Goal: Contribute content: Contribute content

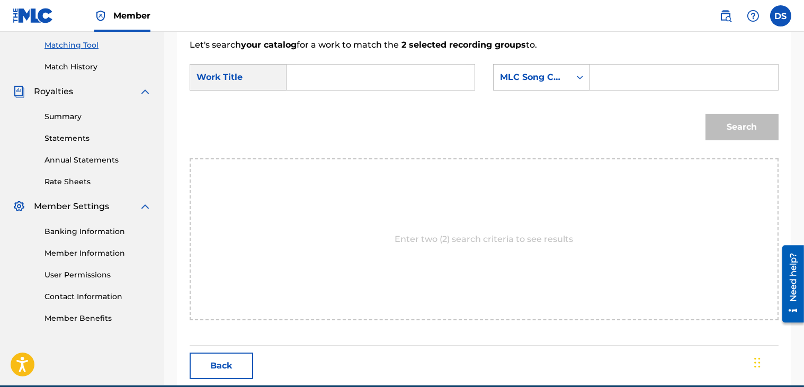
scroll to position [269, 0]
drag, startPoint x: 786, startPoint y: 186, endPoint x: 784, endPoint y: 220, distance: 34.5
click at [784, 220] on div "Match Usage - Select Work In this step, you will locate the work you'd like to …" at bounding box center [484, 101] width 614 height 570
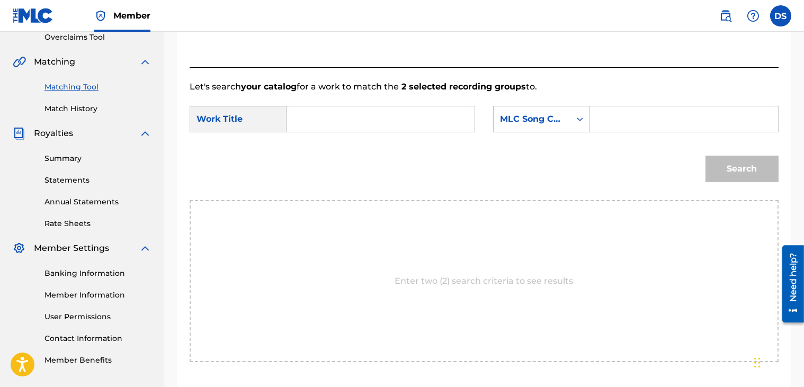
scroll to position [275, 0]
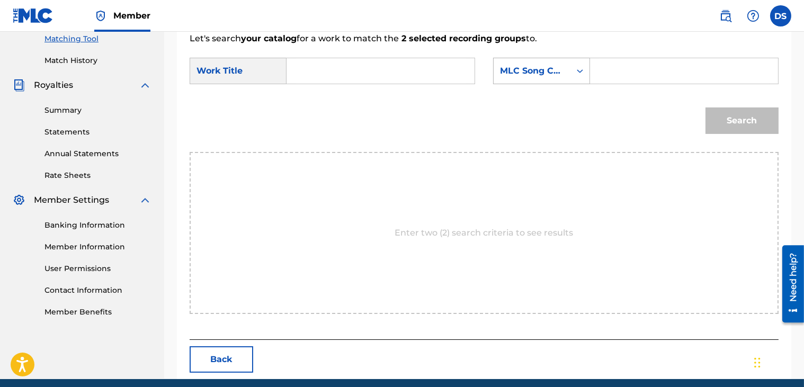
click at [578, 71] on icon "Search Form" at bounding box center [579, 71] width 11 height 11
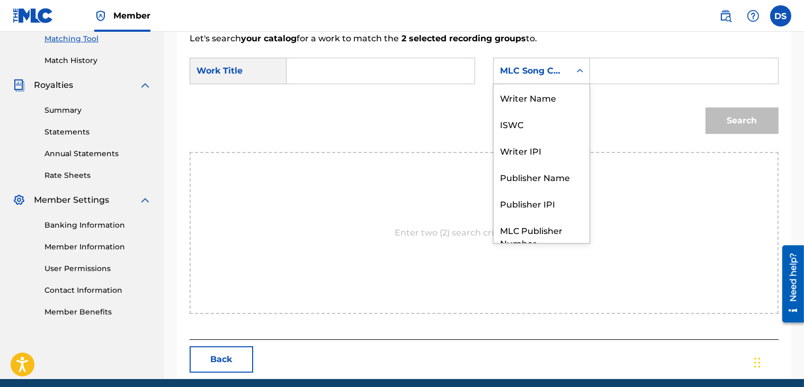
scroll to position [39, 0]
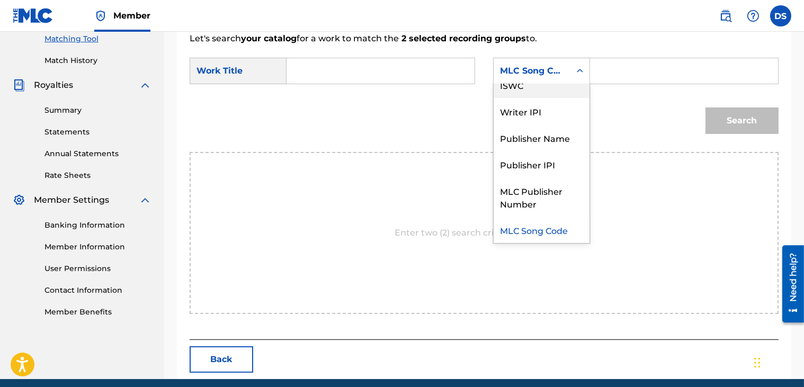
click at [525, 87] on div "ISWC" at bounding box center [541, 84] width 96 height 26
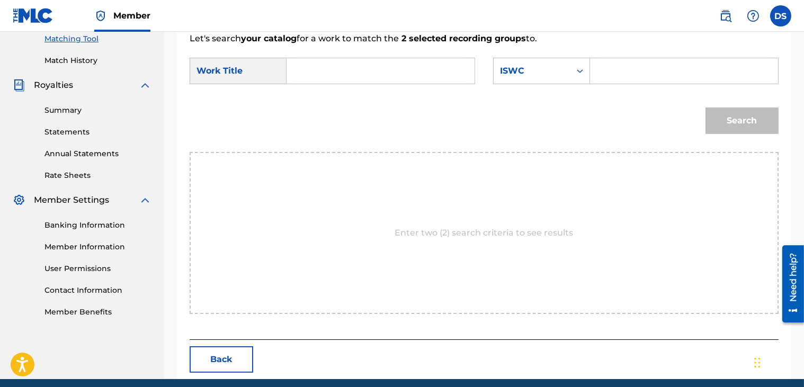
click at [606, 82] on input "Search Form" at bounding box center [684, 70] width 170 height 25
click at [317, 73] on input "Search Form" at bounding box center [380, 70] width 170 height 25
click at [783, 56] on div "Match Usage - Select Work In this step, you will locate the work you'd like to …" at bounding box center [484, 94] width 614 height 570
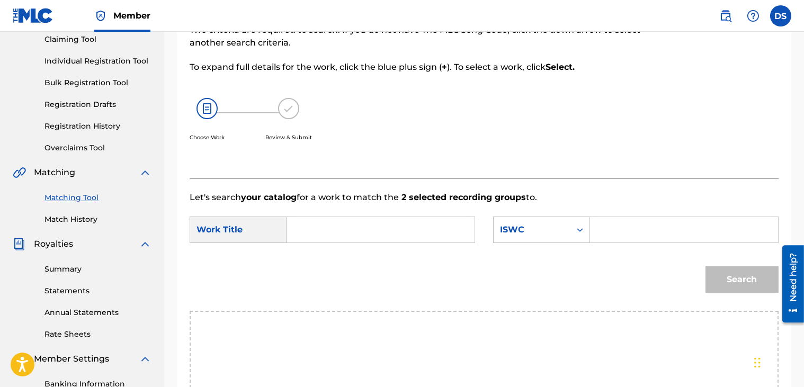
scroll to position [0, 0]
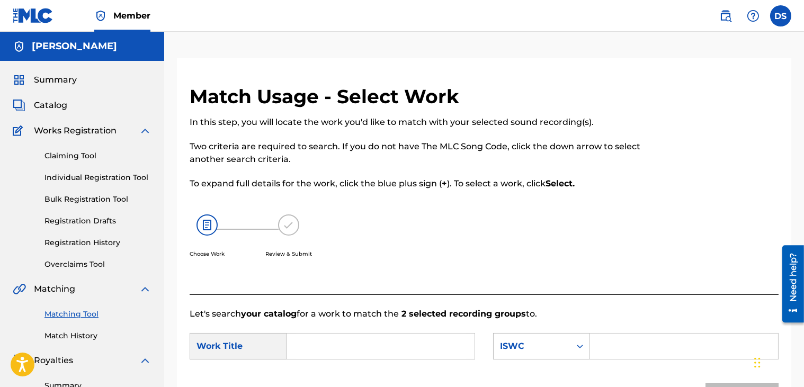
click at [314, 353] on input "Search Form" at bounding box center [380, 345] width 170 height 25
type input "20 PIECE, HONEY HOT, ALL FLAT$"
click at [607, 341] on input "Search Form" at bounding box center [684, 345] width 170 height 25
paste input "T3260140265"
type input "T3260140265"
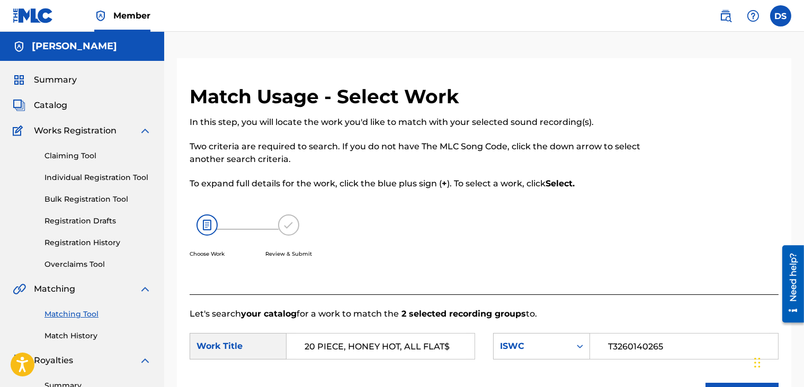
drag, startPoint x: 454, startPoint y: 347, endPoint x: 251, endPoint y: 339, distance: 203.4
click at [251, 339] on div "SearchWithCriteriaf3576fd0-74aa-4708-875c-5a8d07769291 Work Title 20 PIECE, HON…" at bounding box center [331, 346] width 285 height 26
click at [251, 339] on div "Work Title" at bounding box center [237, 346] width 97 height 26
drag, startPoint x: 449, startPoint y: 344, endPoint x: 212, endPoint y: 347, distance: 237.7
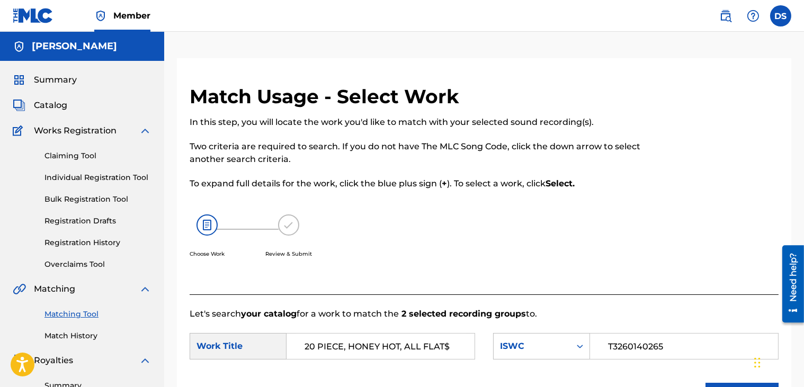
click at [217, 345] on div "SearchWithCriteriaf3576fd0-74aa-4708-875c-5a8d07769291 Work Title 20 PIECE, HON…" at bounding box center [331, 346] width 285 height 26
type input "p"
type input "PRACTICE"
click at [755, 189] on div at bounding box center [711, 190] width 136 height 210
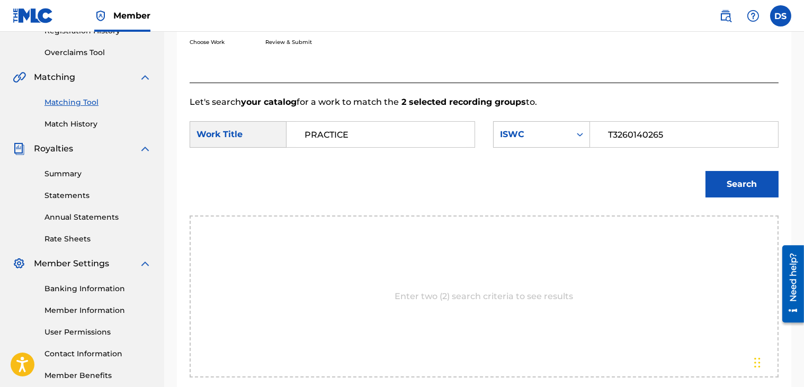
scroll to position [233, 0]
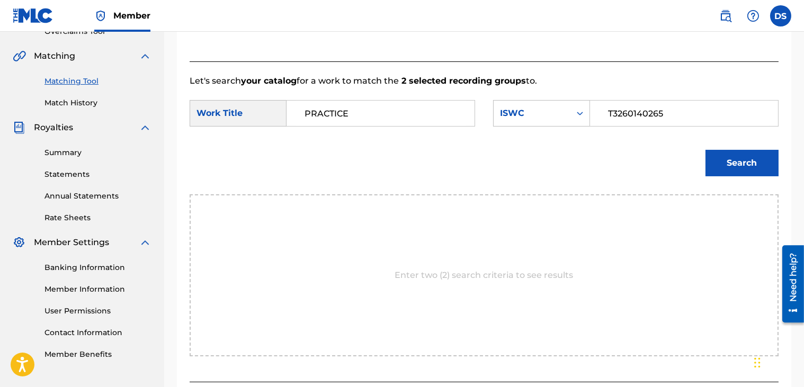
click at [752, 167] on button "Search" at bounding box center [741, 163] width 73 height 26
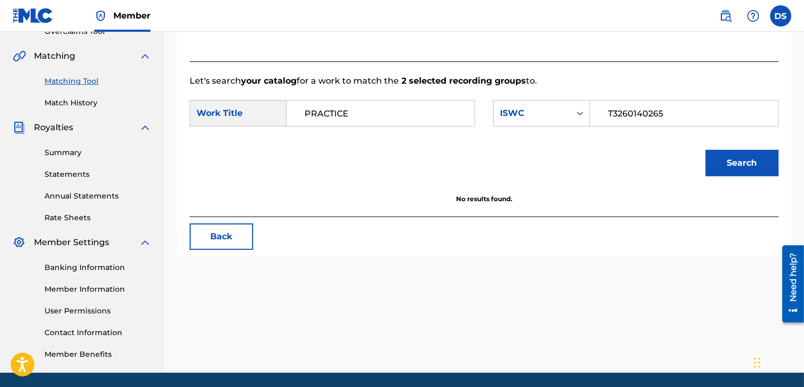
click at [752, 167] on button "Search" at bounding box center [741, 163] width 73 height 26
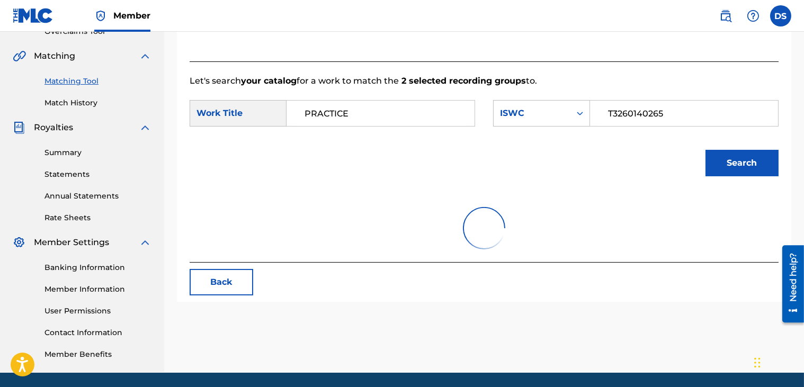
click at [752, 167] on button "Search" at bounding box center [741, 163] width 73 height 26
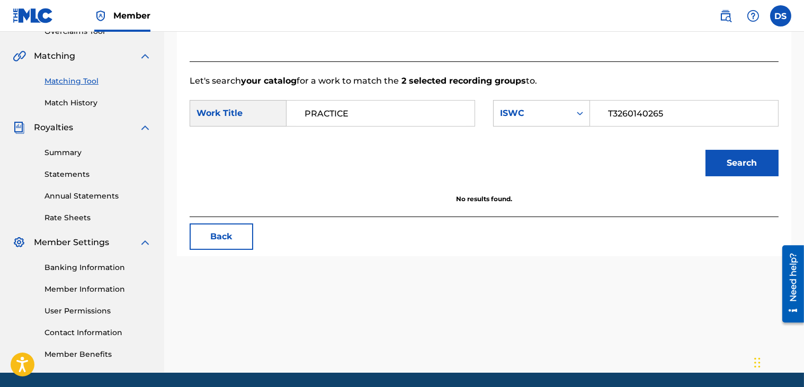
click at [752, 167] on button "Search" at bounding box center [741, 163] width 73 height 26
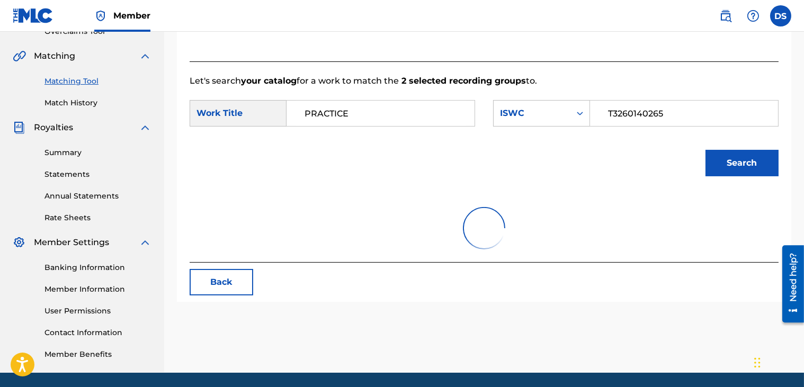
click at [752, 167] on button "Search" at bounding box center [741, 163] width 73 height 26
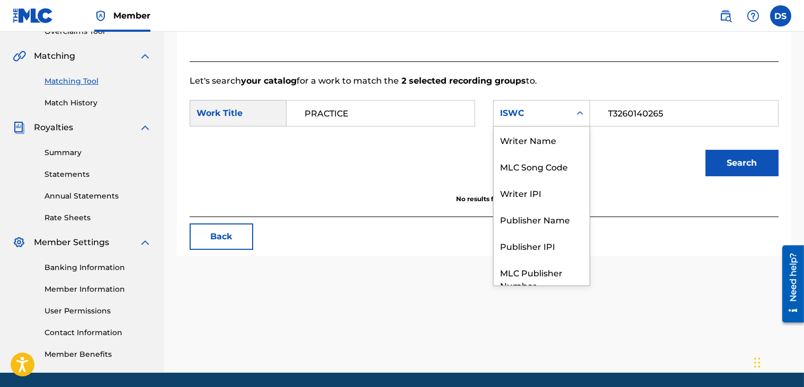
click at [576, 112] on icon "Search Form" at bounding box center [579, 113] width 11 height 11
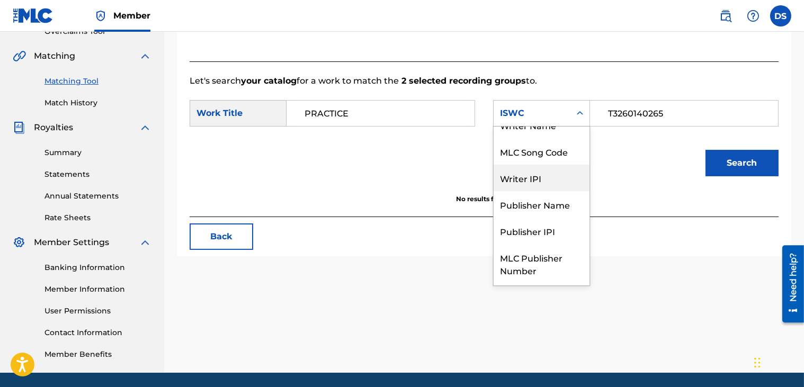
scroll to position [0, 0]
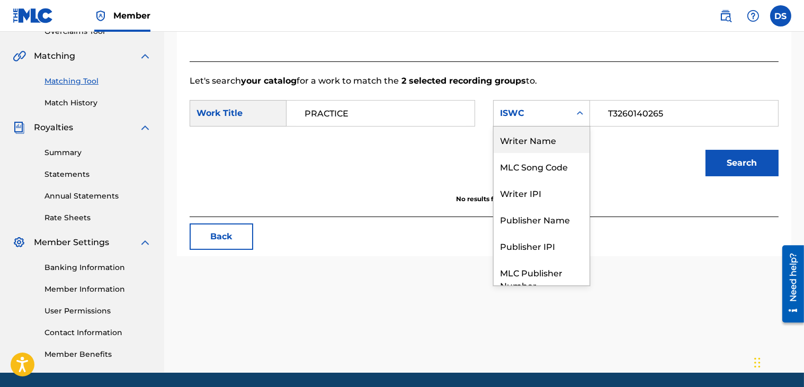
click at [521, 139] on div "Writer Name" at bounding box center [541, 140] width 96 height 26
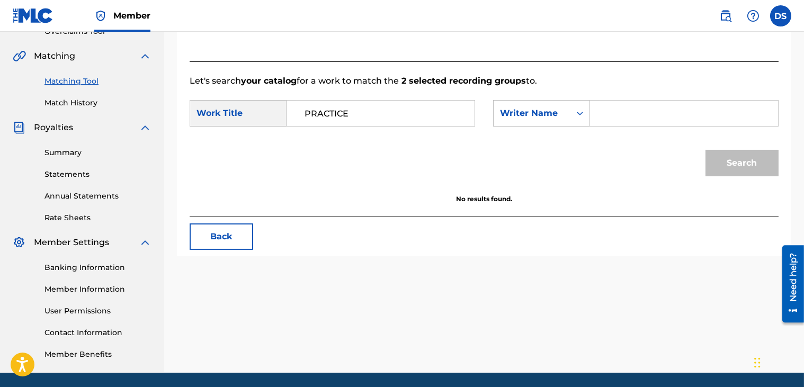
click at [613, 107] on input "Search Form" at bounding box center [684, 113] width 170 height 25
click at [705, 150] on button "Search" at bounding box center [741, 163] width 73 height 26
click at [642, 114] on input "[PERSON_NAME]" at bounding box center [684, 113] width 170 height 25
type input "[PERSON_NAME]"
click at [705, 150] on button "Search" at bounding box center [741, 163] width 73 height 26
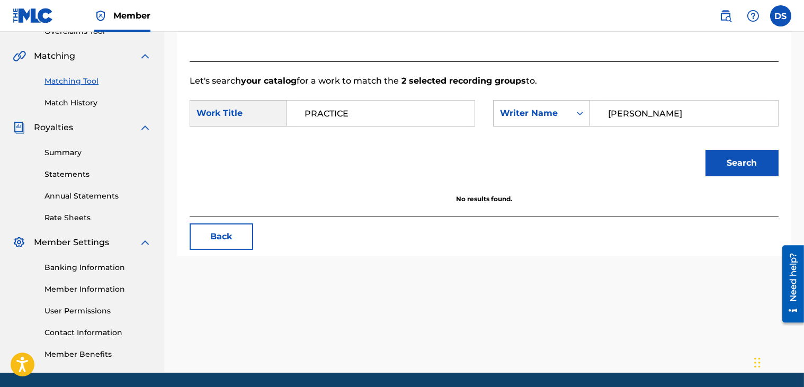
click at [66, 101] on link "Match History" at bounding box center [97, 102] width 107 height 11
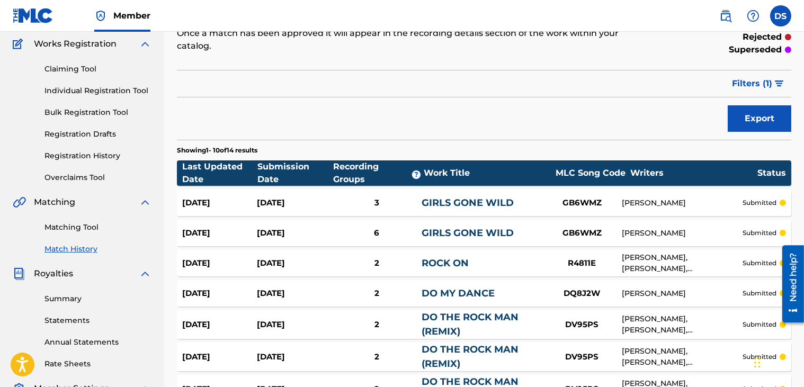
scroll to position [86, 0]
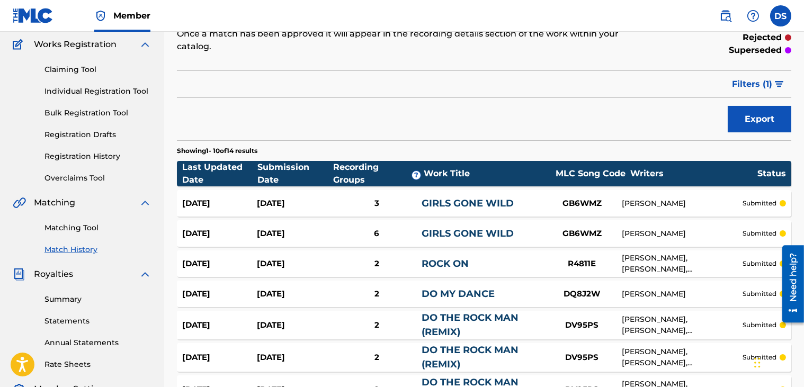
click at [771, 177] on div "Status" at bounding box center [771, 173] width 29 height 13
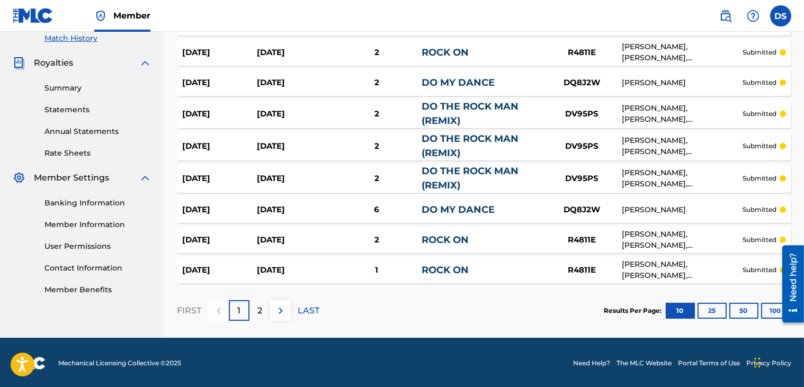
scroll to position [298, 0]
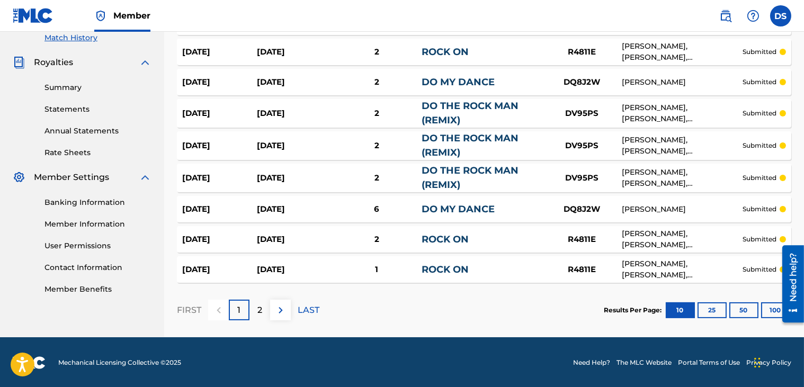
click at [259, 306] on p "2" at bounding box center [259, 310] width 5 height 13
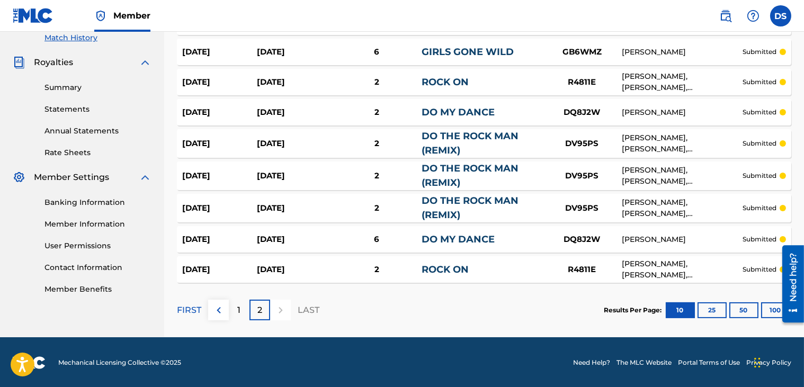
click at [427, 239] on link "DO MY DANCE" at bounding box center [457, 239] width 73 height 12
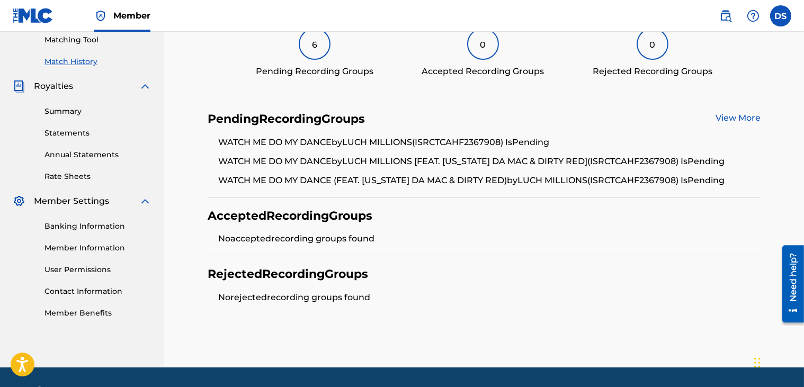
scroll to position [275, 0]
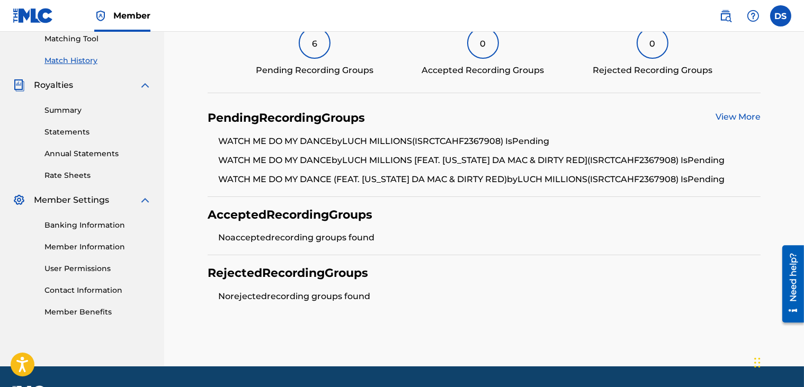
click at [741, 118] on link "View More" at bounding box center [737, 117] width 45 height 10
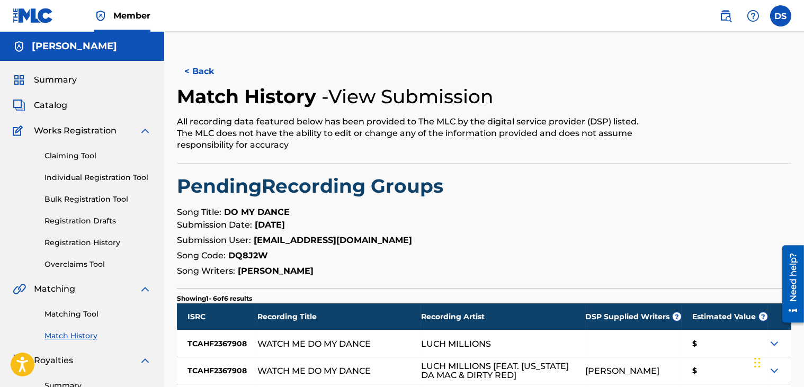
click at [195, 74] on button "< Back" at bounding box center [209, 71] width 64 height 26
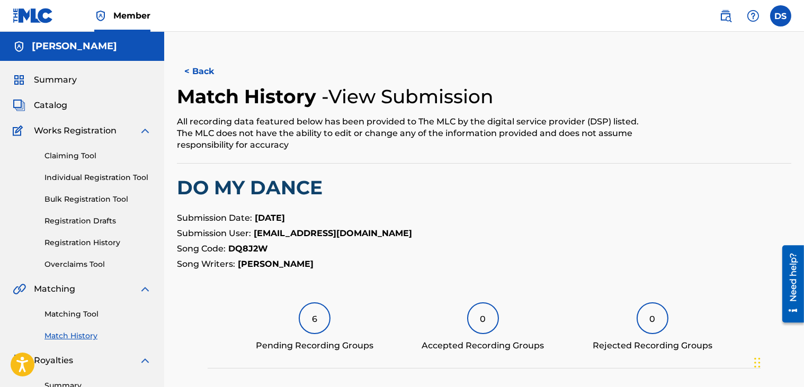
click at [203, 71] on button "< Back" at bounding box center [209, 71] width 64 height 26
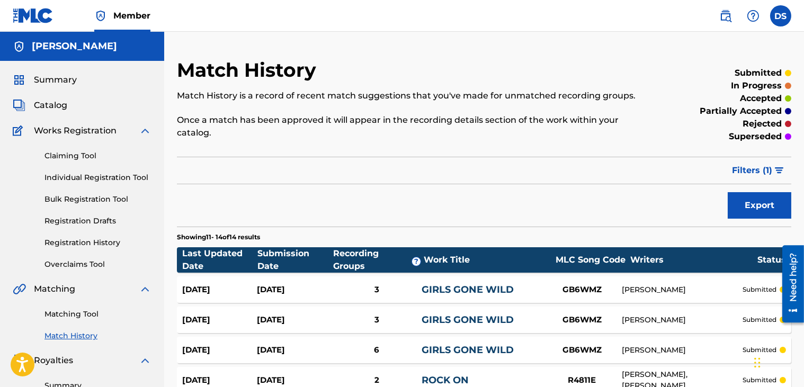
scroll to position [298, 0]
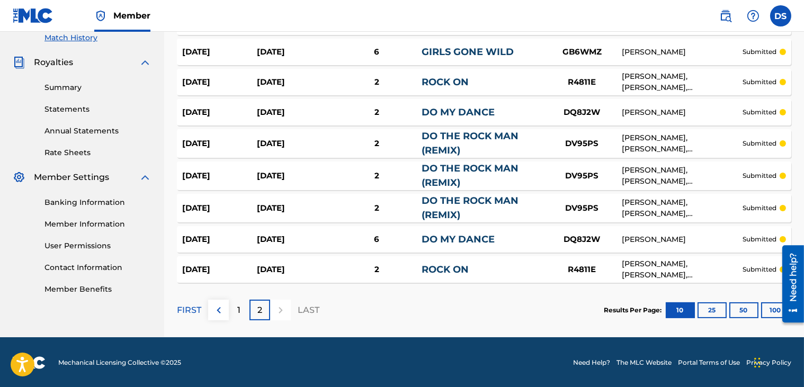
click at [793, 78] on div "Match History Match History is a record of recent match suggestions that you've…" at bounding box center [483, 48] width 639 height 577
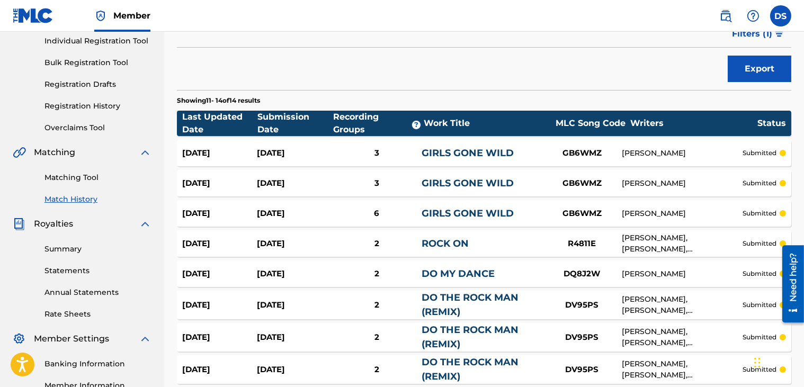
scroll to position [148, 0]
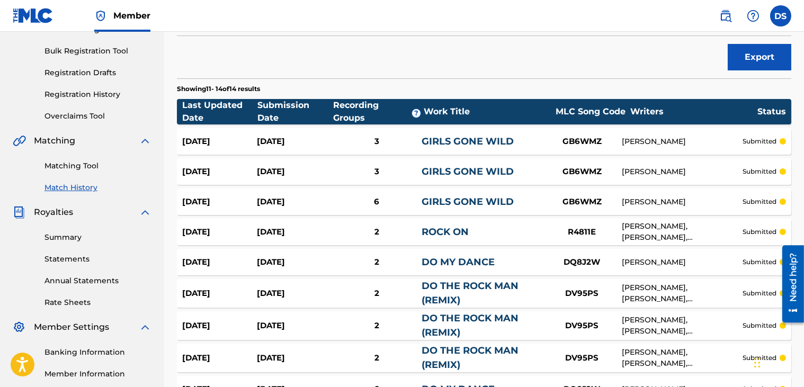
click at [431, 137] on link "GIRLS GONE WILD" at bounding box center [467, 142] width 92 height 12
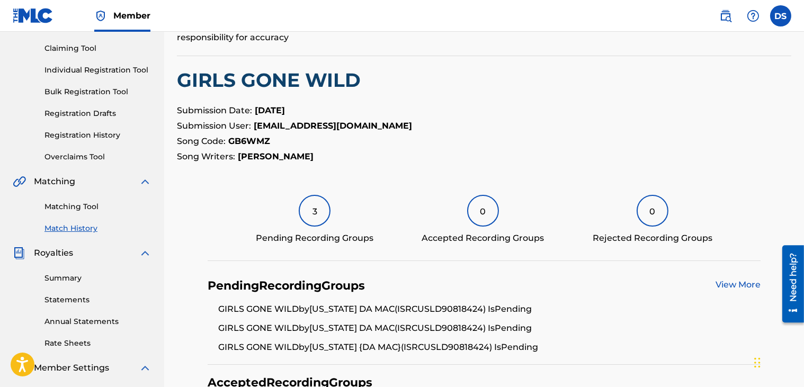
scroll to position [106, 0]
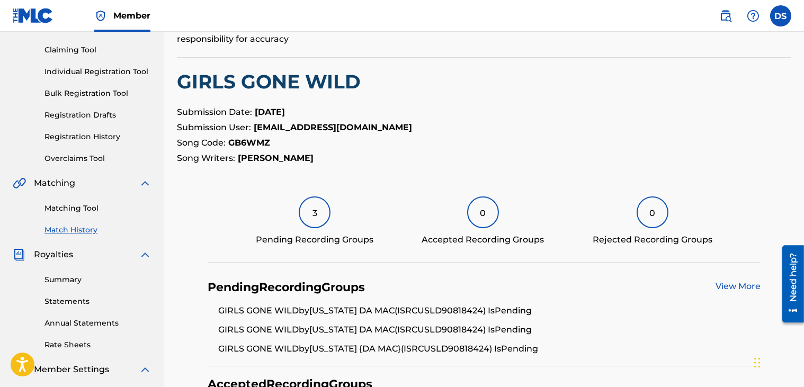
click at [730, 283] on link "View More" at bounding box center [737, 286] width 45 height 10
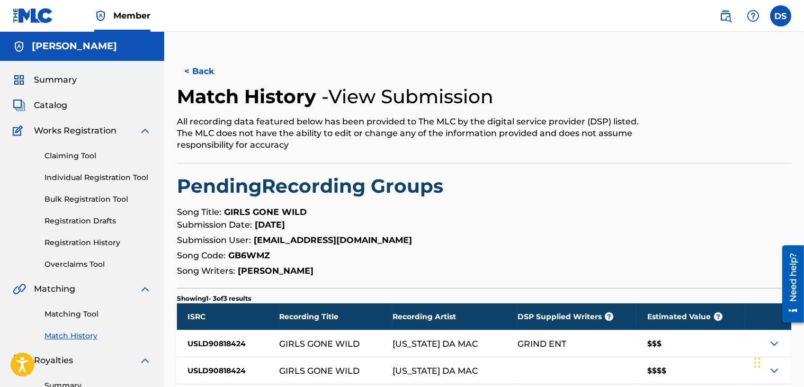
click at [201, 70] on button "< Back" at bounding box center [209, 71] width 64 height 26
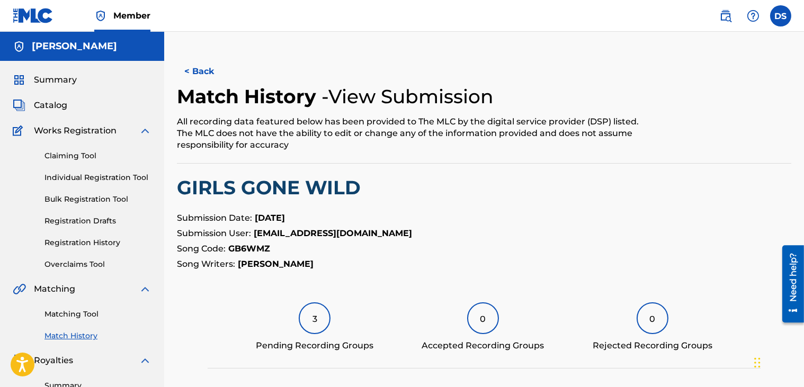
click at [213, 65] on button "< Back" at bounding box center [209, 71] width 64 height 26
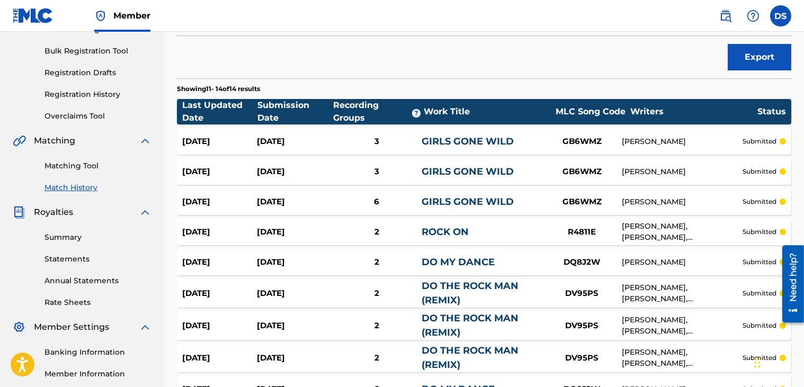
scroll to position [169, 0]
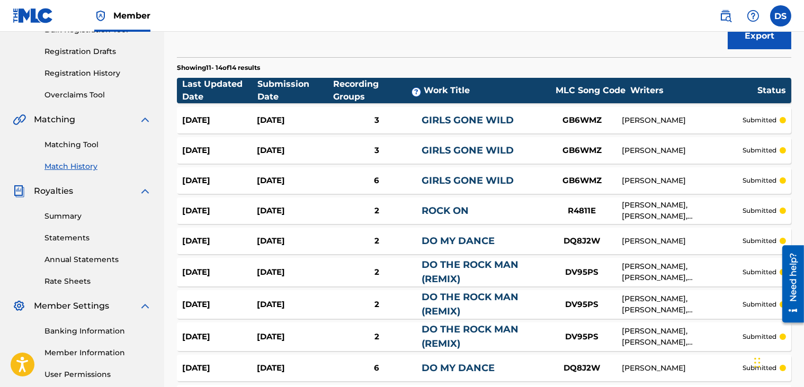
click at [646, 217] on div "[PERSON_NAME], [PERSON_NAME], [PERSON_NAME] [PERSON_NAME]" at bounding box center [681, 211] width 121 height 22
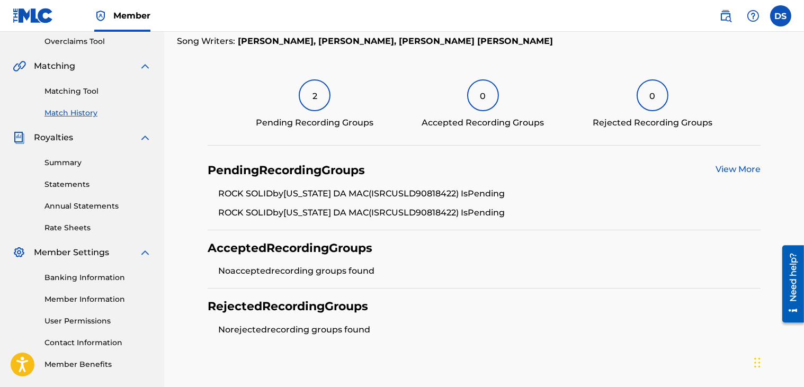
scroll to position [275, 0]
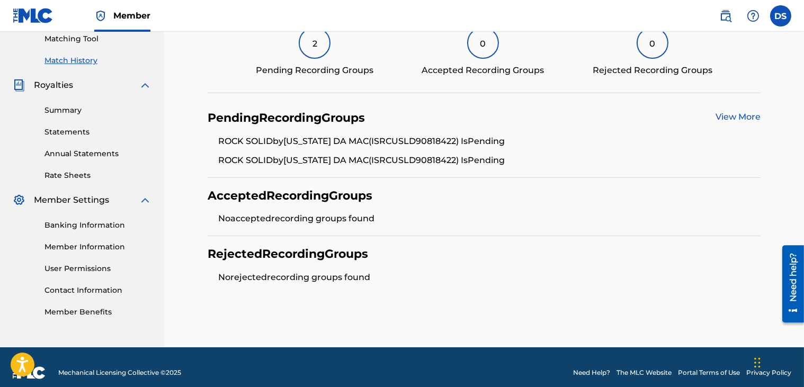
click at [720, 113] on link "View More" at bounding box center [737, 117] width 45 height 10
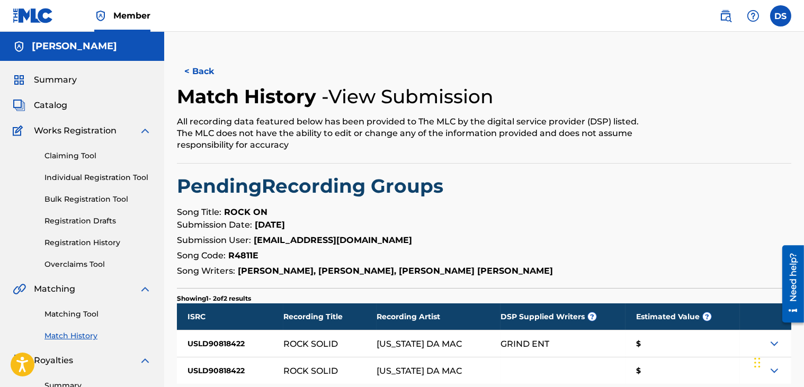
click at [182, 66] on button "< Back" at bounding box center [209, 71] width 64 height 26
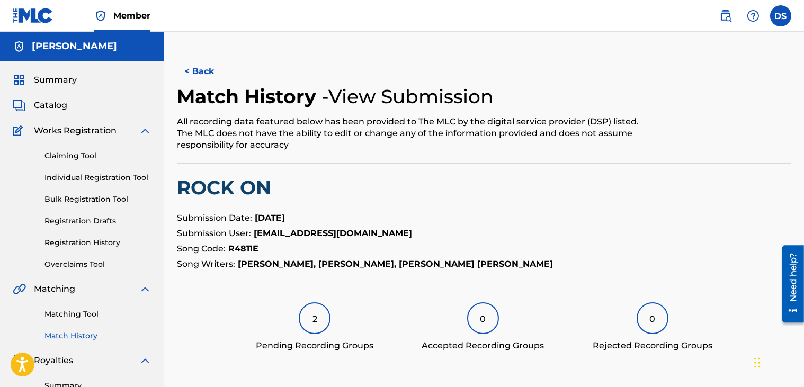
click at [220, 66] on button "< Back" at bounding box center [209, 71] width 64 height 26
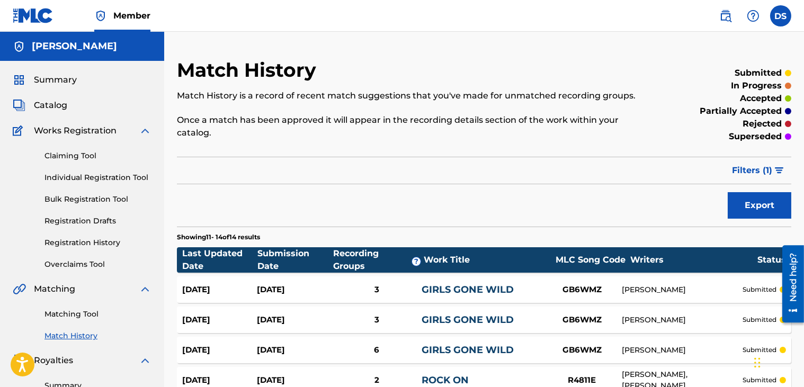
scroll to position [169, 0]
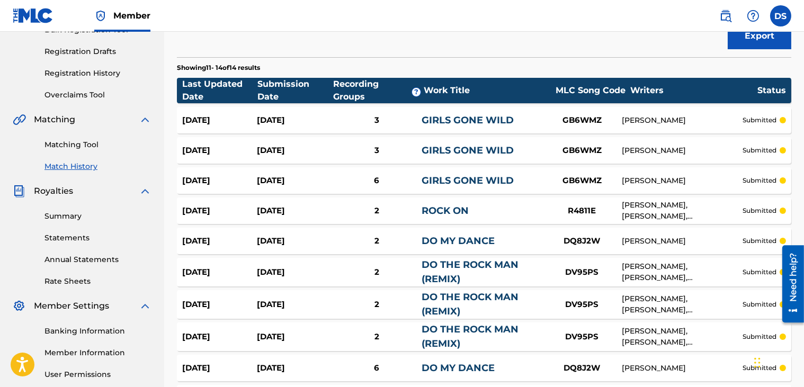
click at [95, 76] on link "Registration History" at bounding box center [97, 73] width 107 height 11
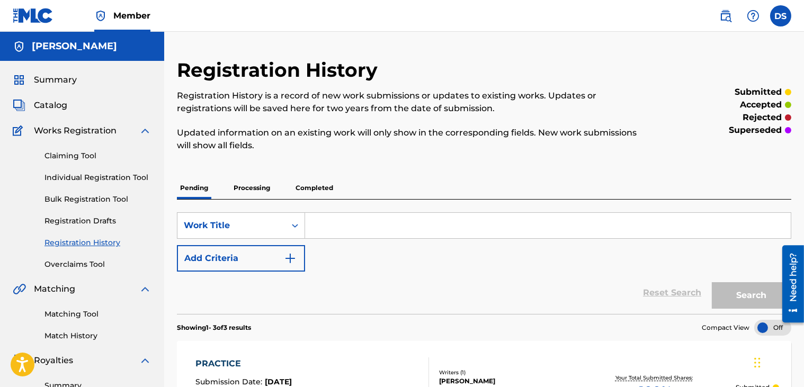
click at [84, 220] on link "Registration Drafts" at bounding box center [97, 220] width 107 height 11
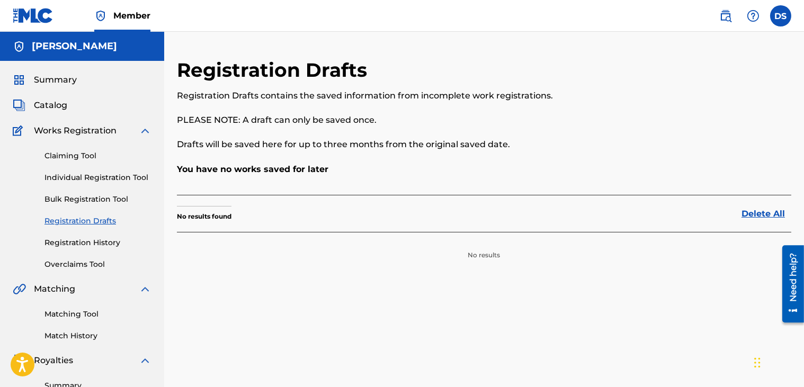
click at [41, 104] on span "Catalog" at bounding box center [50, 105] width 33 height 13
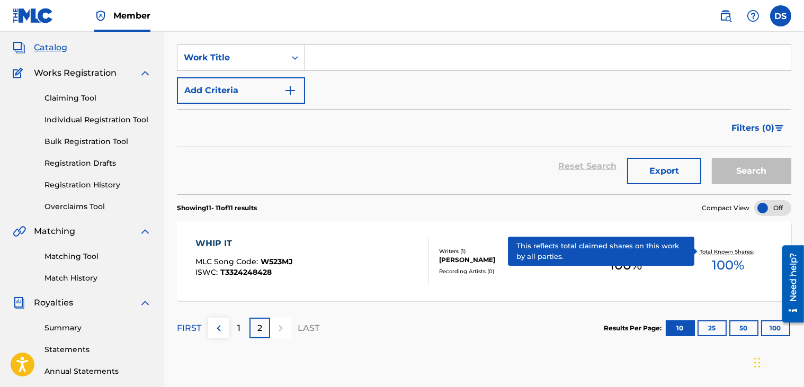
scroll to position [191, 0]
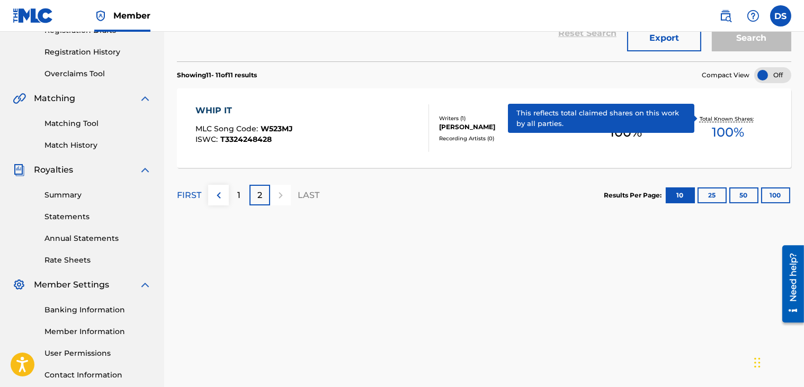
click at [239, 193] on p "1" at bounding box center [239, 195] width 3 height 13
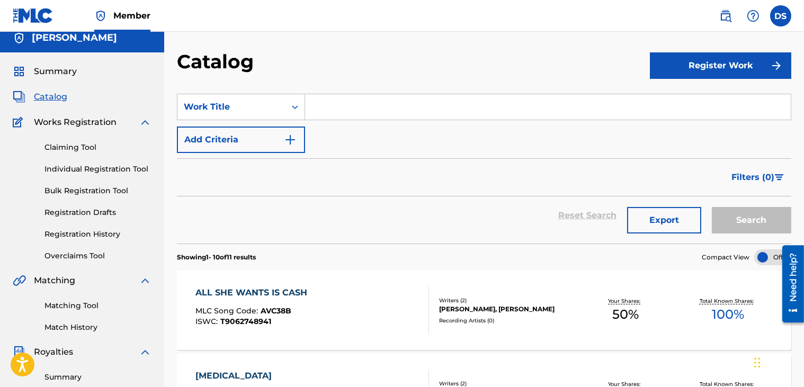
scroll to position [0, 0]
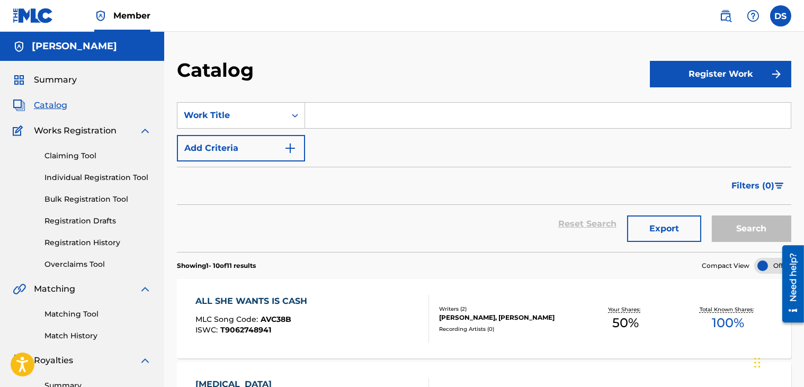
click at [723, 78] on button "Register Work" at bounding box center [719, 74] width 141 height 26
click at [683, 133] on link "By File Upload" at bounding box center [719, 133] width 141 height 25
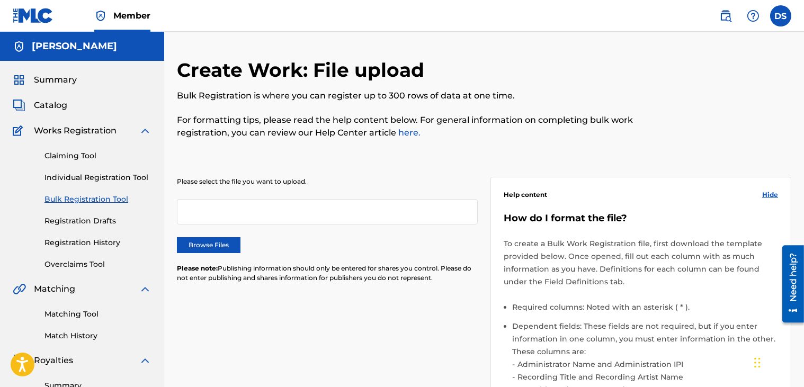
click at [209, 244] on label "Browse Files" at bounding box center [209, 245] width 64 height 16
click at [0, 0] on input "Browse Files" at bounding box center [0, 0] width 0 height 0
click at [800, 230] on div "Create Work: File upload Bulk Registration is where you can register up to 300 …" at bounding box center [483, 346] width 639 height 576
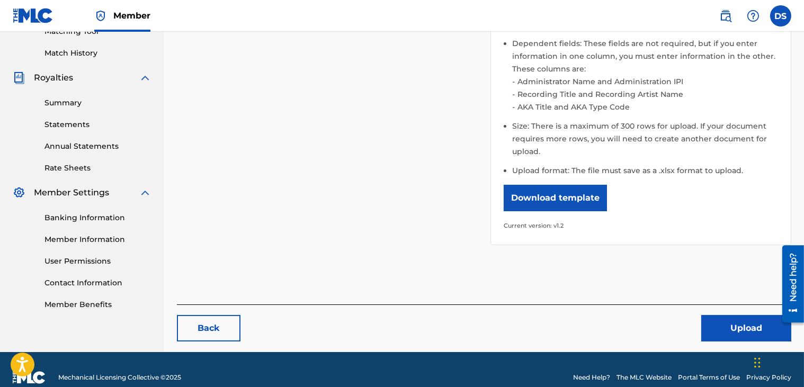
scroll to position [297, 0]
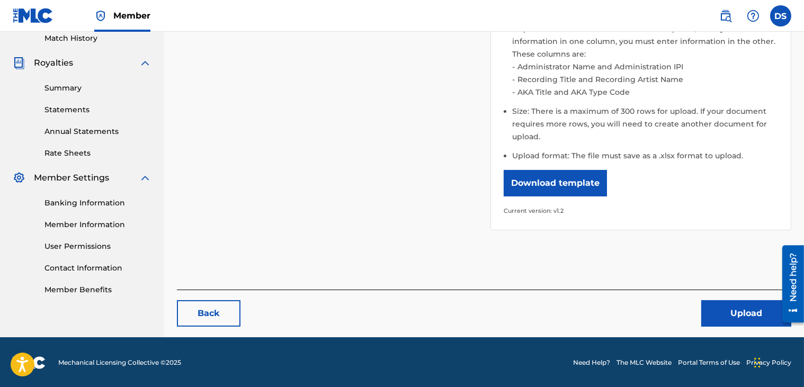
click at [741, 308] on button "Upload" at bounding box center [746, 313] width 90 height 26
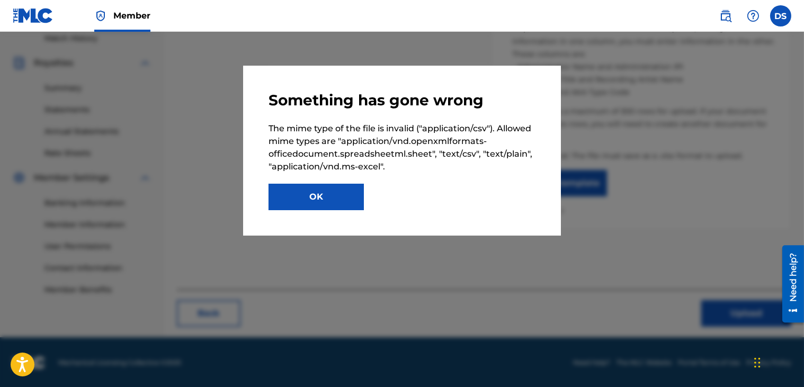
click at [321, 186] on button "OK" at bounding box center [315, 197] width 95 height 26
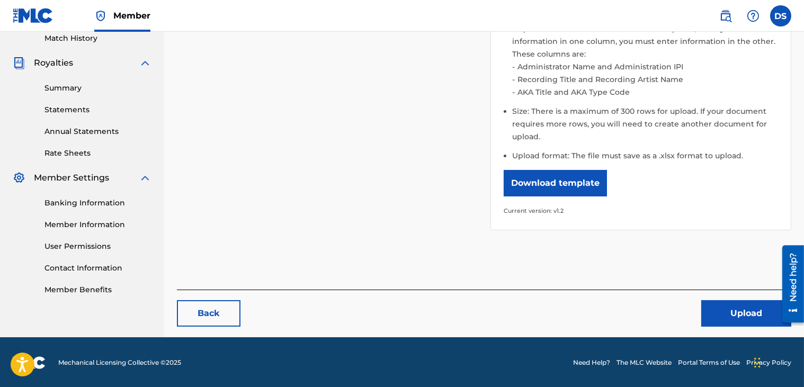
click at [754, 308] on button "Upload" at bounding box center [746, 313] width 90 height 26
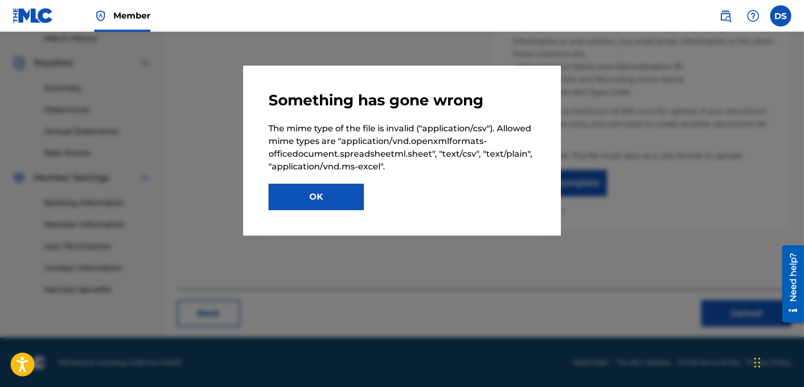
click at [344, 195] on button "OK" at bounding box center [315, 197] width 95 height 26
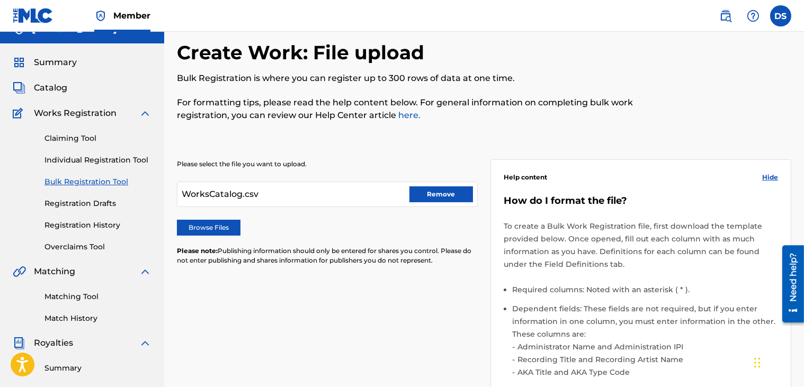
scroll to position [1, 0]
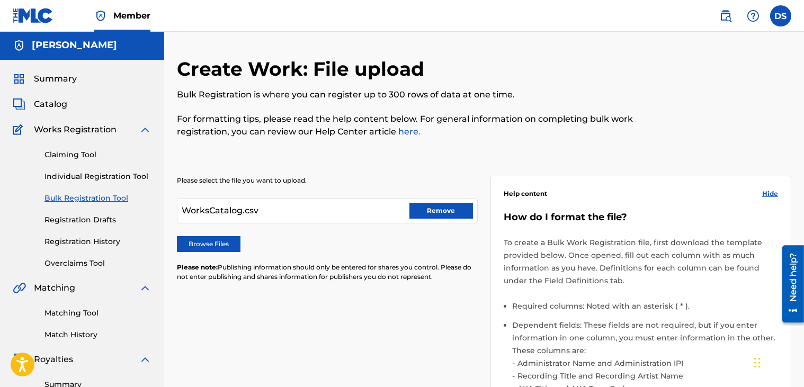
click at [430, 212] on button "Remove" at bounding box center [441, 211] width 64 height 16
click at [210, 244] on label "Browse Files" at bounding box center [209, 244] width 64 height 16
click at [0, 0] on input "Browse Files" at bounding box center [0, 0] width 0 height 0
click at [342, 67] on h2 "Create Work: File upload" at bounding box center [303, 69] width 252 height 24
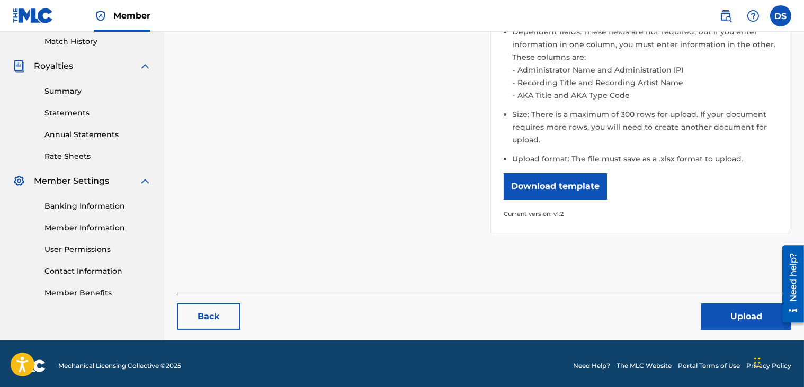
scroll to position [297, 0]
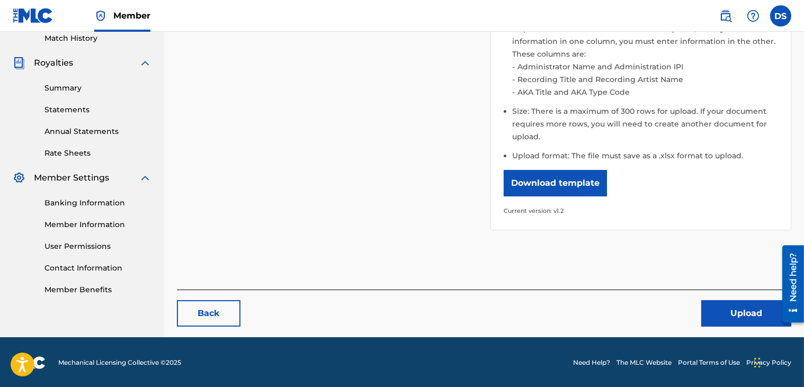
click at [762, 304] on button "Upload" at bounding box center [746, 313] width 90 height 26
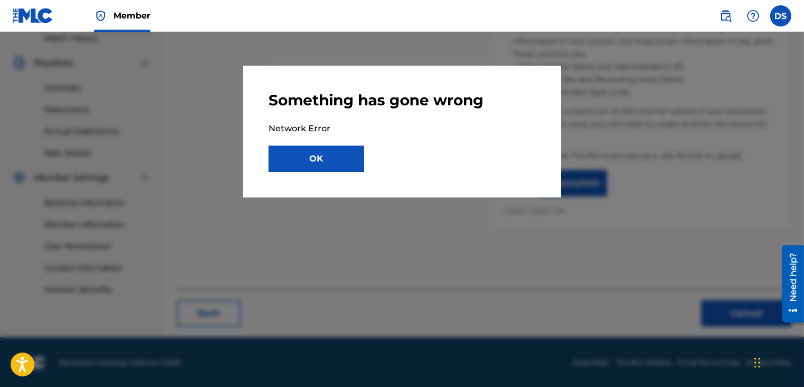
click at [328, 165] on button "OK" at bounding box center [315, 159] width 95 height 26
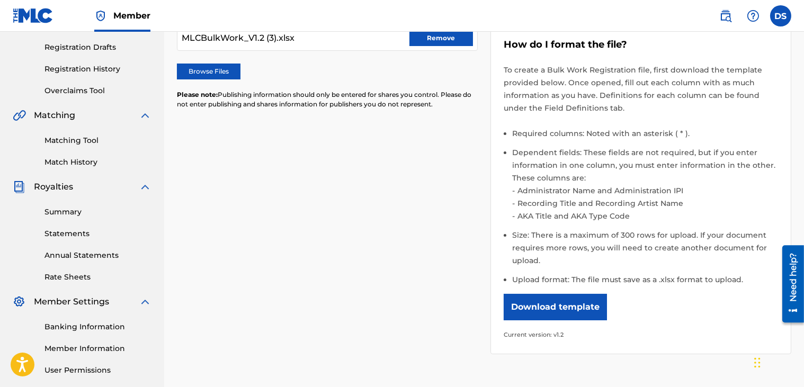
scroll to position [65, 0]
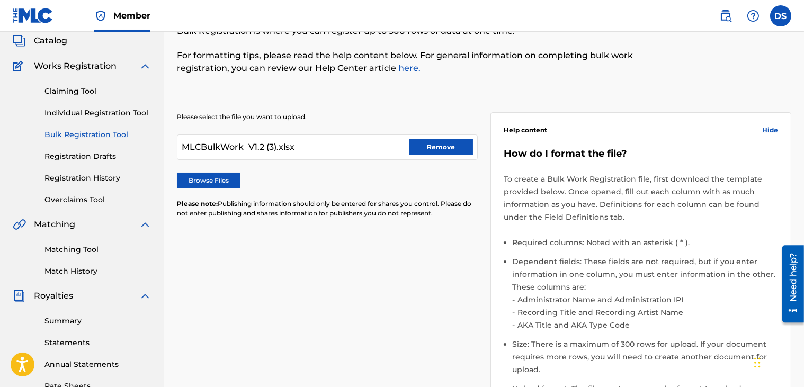
click at [435, 143] on button "Remove" at bounding box center [441, 147] width 64 height 16
click at [209, 180] on label "Browse Files" at bounding box center [209, 181] width 64 height 16
click at [0, 0] on input "Browse Files" at bounding box center [0, 0] width 0 height 0
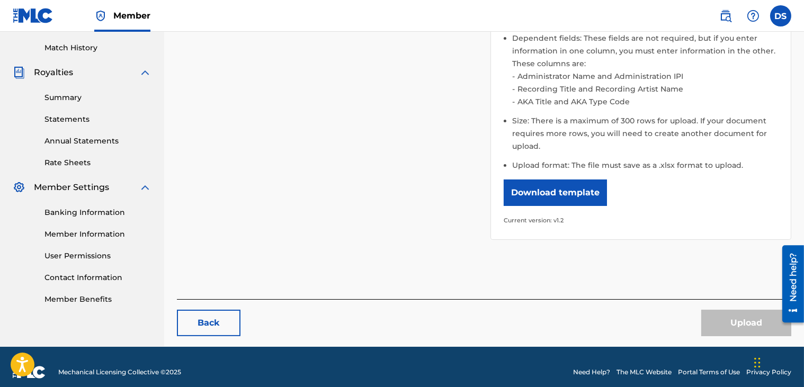
scroll to position [297, 0]
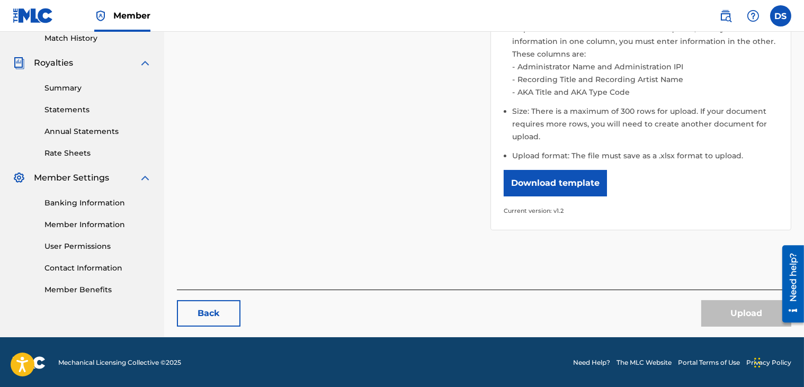
click at [727, 308] on div "Upload" at bounding box center [746, 313] width 90 height 26
click at [644, 302] on div "Back Upload" at bounding box center [484, 308] width 614 height 37
click at [726, 310] on div "Upload" at bounding box center [746, 313] width 90 height 26
click at [272, 93] on div "Please select the file you want to upload. Browse Files Please note: Publishing…" at bounding box center [484, 48] width 614 height 389
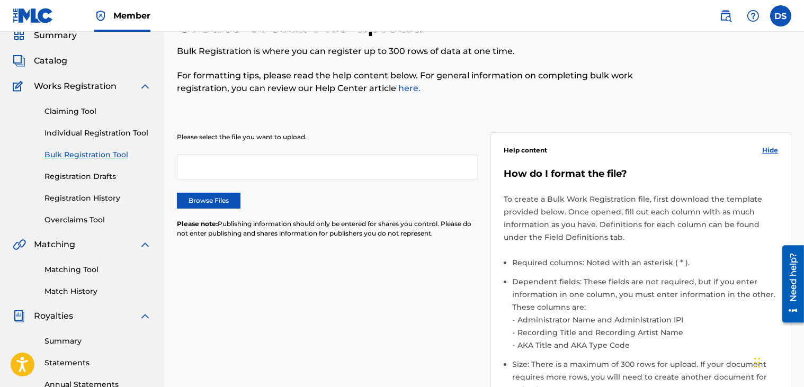
scroll to position [43, 0]
click at [222, 198] on label "Browse Files" at bounding box center [209, 202] width 64 height 16
click at [0, 0] on input "Browse Files" at bounding box center [0, 0] width 0 height 0
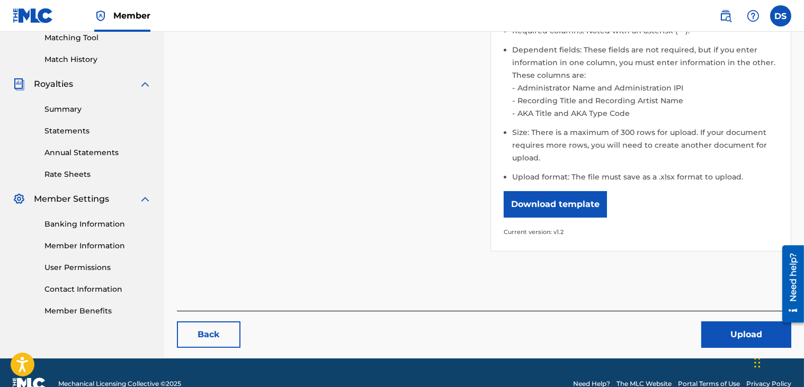
scroll to position [297, 0]
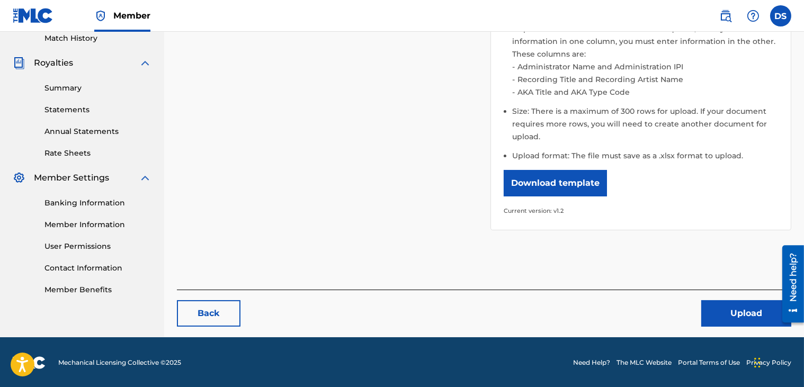
click at [721, 313] on button "Upload" at bounding box center [746, 313] width 90 height 26
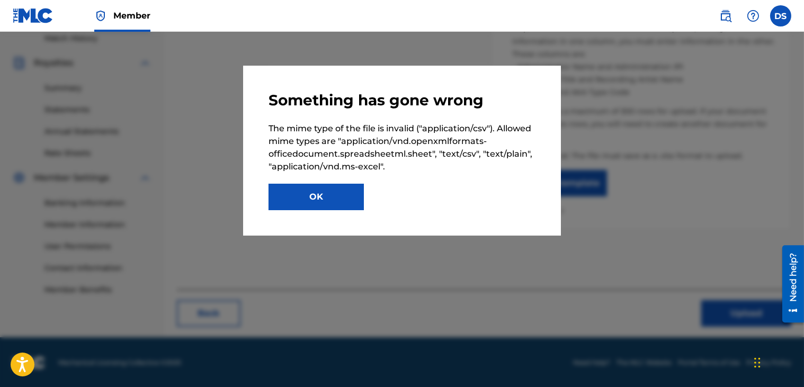
click at [324, 196] on button "OK" at bounding box center [315, 197] width 95 height 26
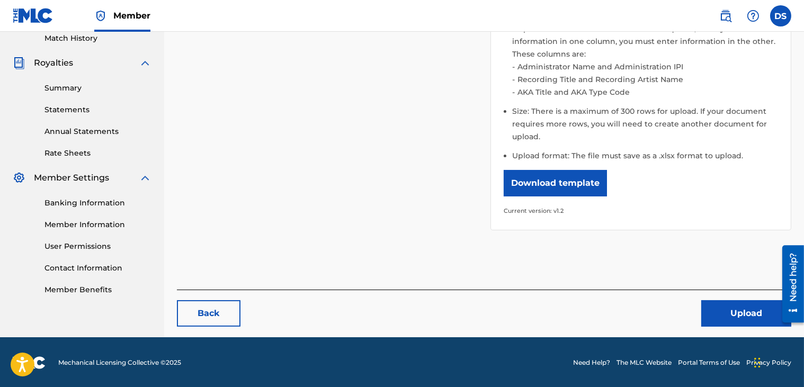
click at [533, 185] on button "Download template" at bounding box center [554, 183] width 103 height 26
click at [732, 317] on button "Upload" at bounding box center [746, 313] width 90 height 26
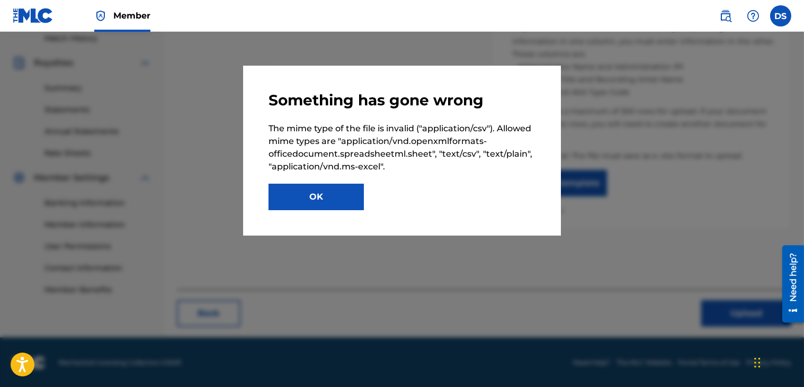
click at [328, 195] on button "OK" at bounding box center [315, 197] width 95 height 26
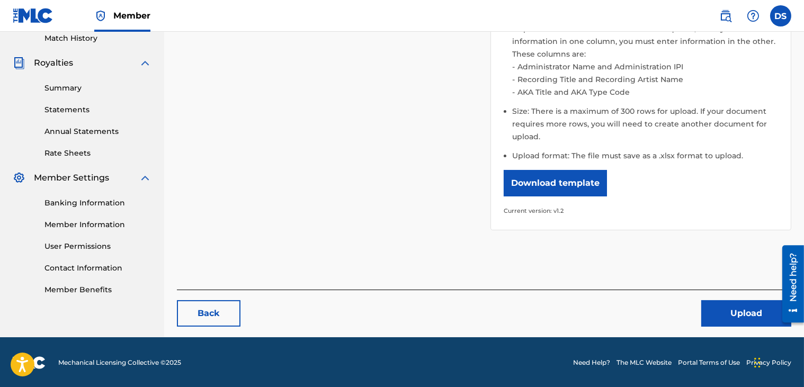
click at [724, 305] on button "Upload" at bounding box center [746, 313] width 90 height 26
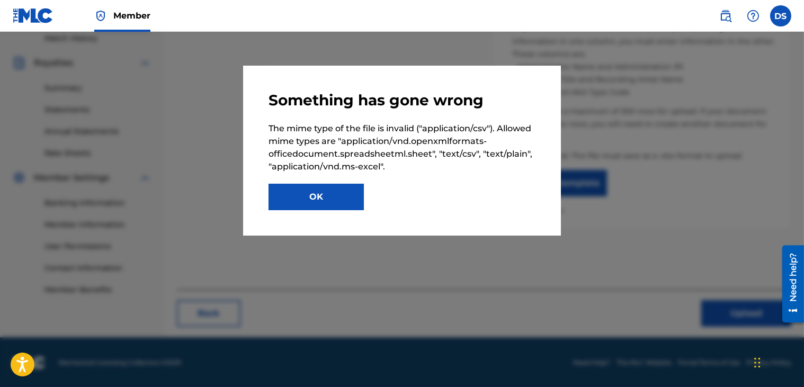
click at [333, 203] on button "OK" at bounding box center [315, 197] width 95 height 26
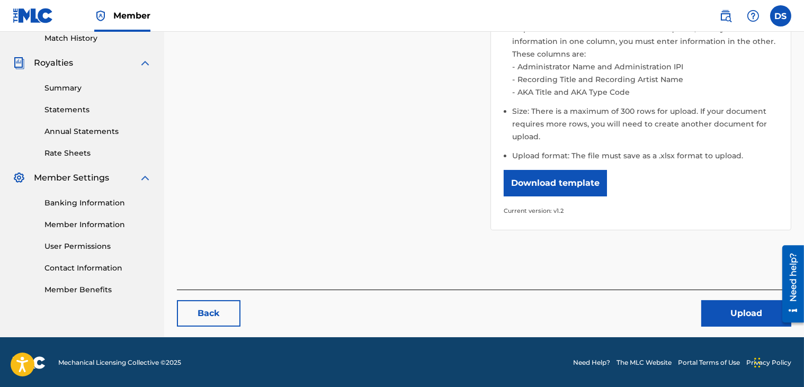
click at [214, 308] on link "Back" at bounding box center [209, 313] width 64 height 26
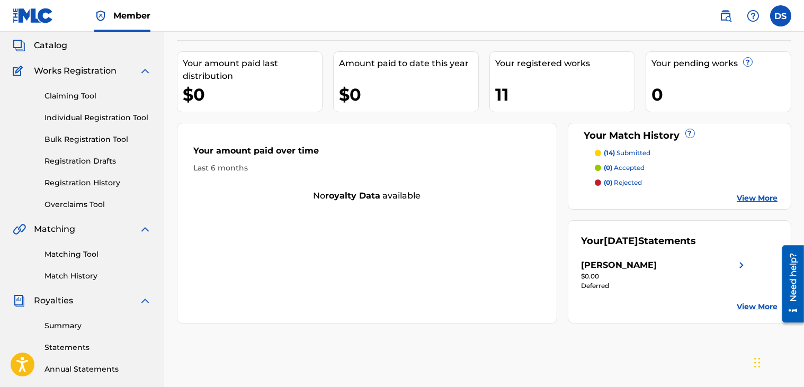
scroll to position [127, 0]
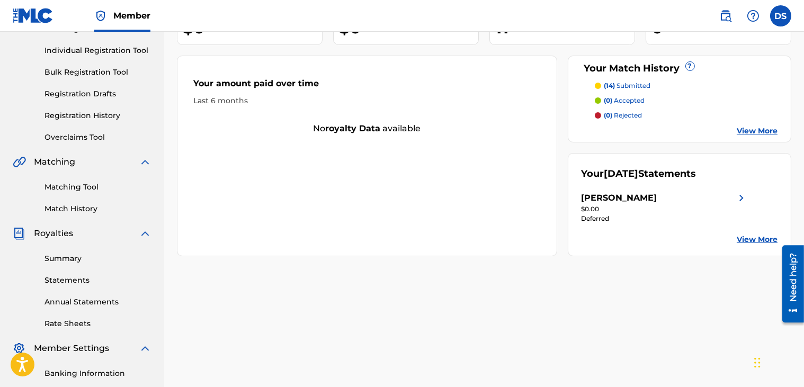
click at [757, 237] on link "View More" at bounding box center [756, 239] width 41 height 11
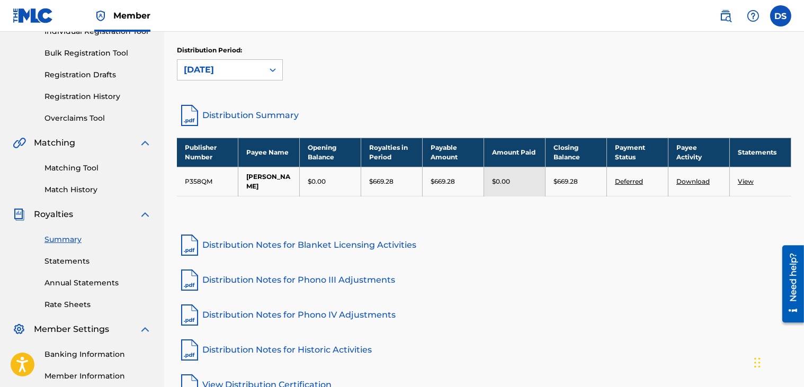
scroll to position [233, 0]
